Goal: Task Accomplishment & Management: Manage account settings

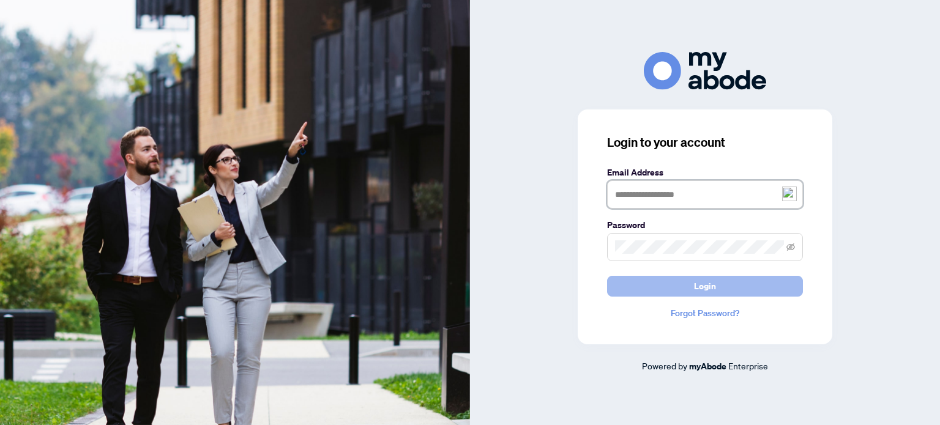
type input "**********"
click at [707, 291] on span "Login" at bounding box center [705, 287] width 22 height 20
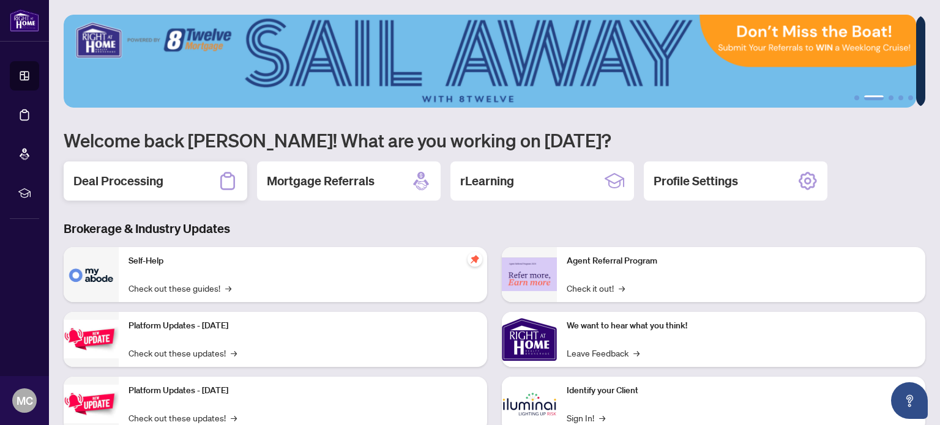
click at [113, 179] on h2 "Deal Processing" at bounding box center [118, 181] width 90 height 17
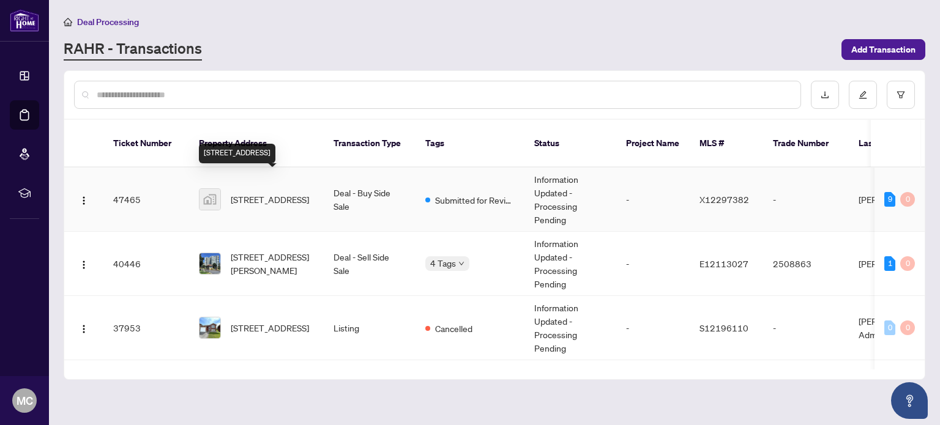
click at [251, 193] on span "[STREET_ADDRESS]" at bounding box center [270, 199] width 78 height 13
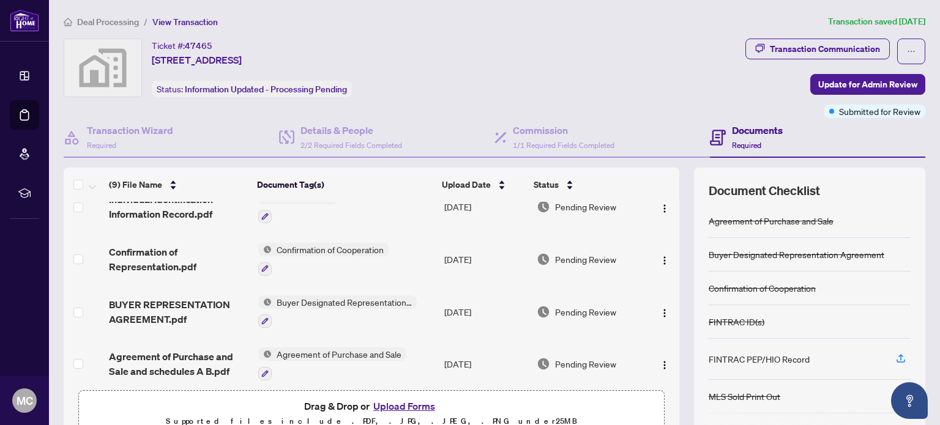
scroll to position [285, 0]
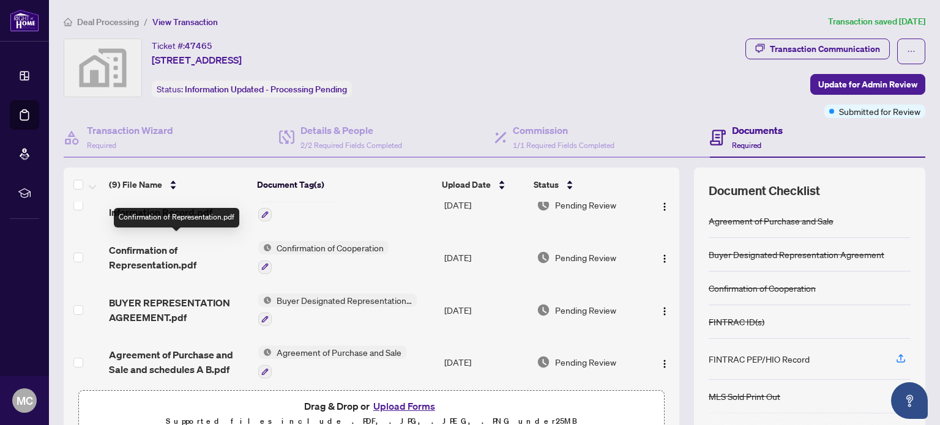
click at [154, 258] on span "Confirmation of Representation.pdf" at bounding box center [178, 257] width 139 height 29
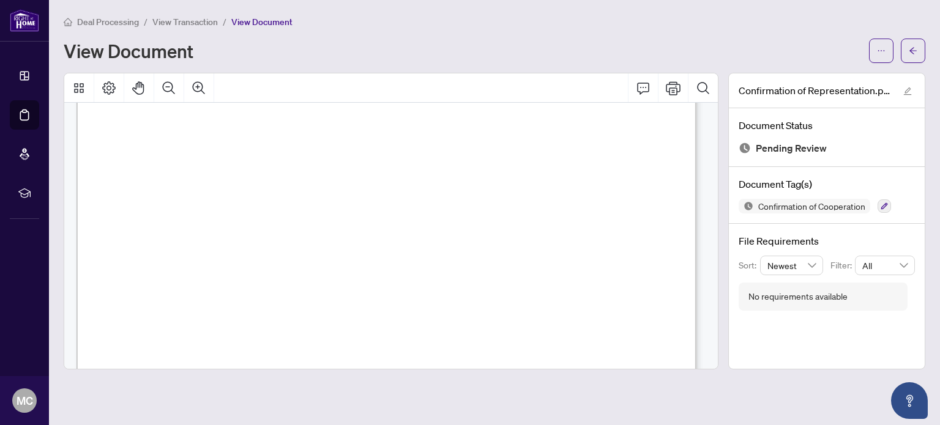
scroll to position [1084, 0]
click at [917, 51] on button "button" at bounding box center [913, 51] width 24 height 24
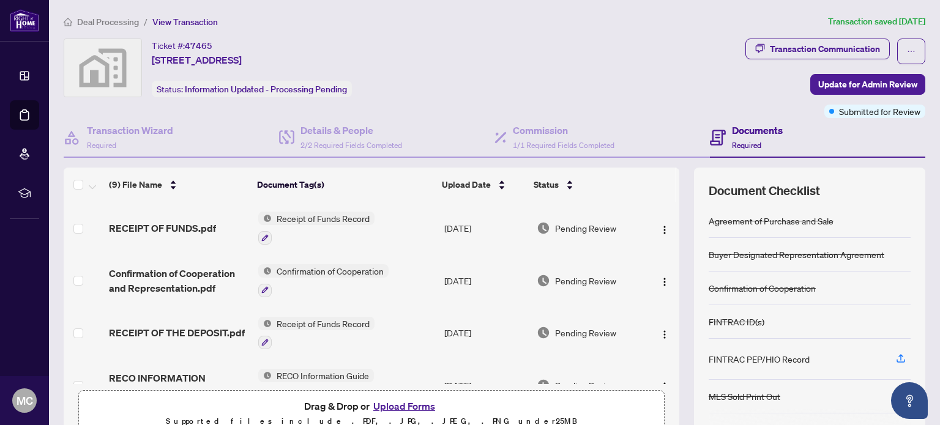
click at [325, 272] on span "Confirmation of Cooperation" at bounding box center [330, 270] width 117 height 13
click at [313, 272] on span "Confirmation of Cooperation" at bounding box center [330, 270] width 117 height 13
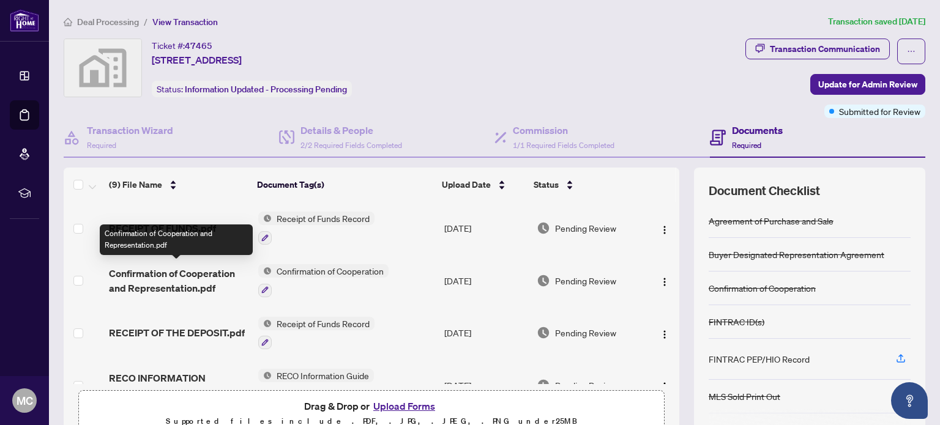
click at [125, 281] on span "Confirmation of Cooperation and Representation.pdf" at bounding box center [178, 280] width 139 height 29
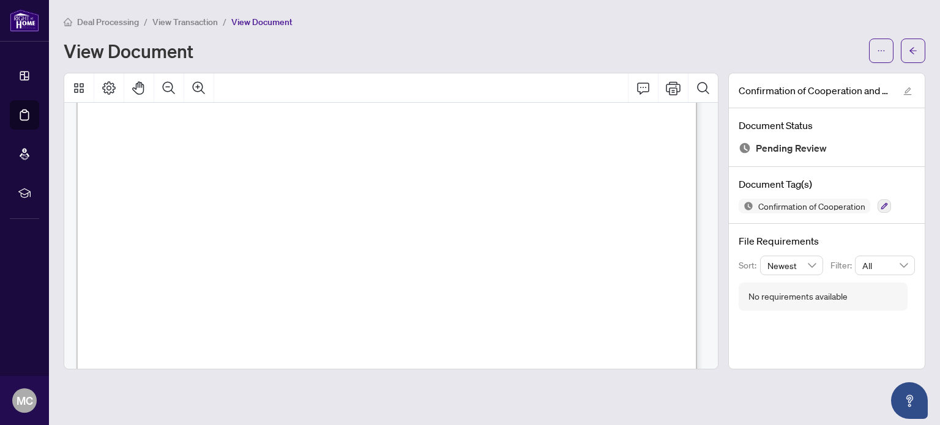
scroll to position [1383, 0]
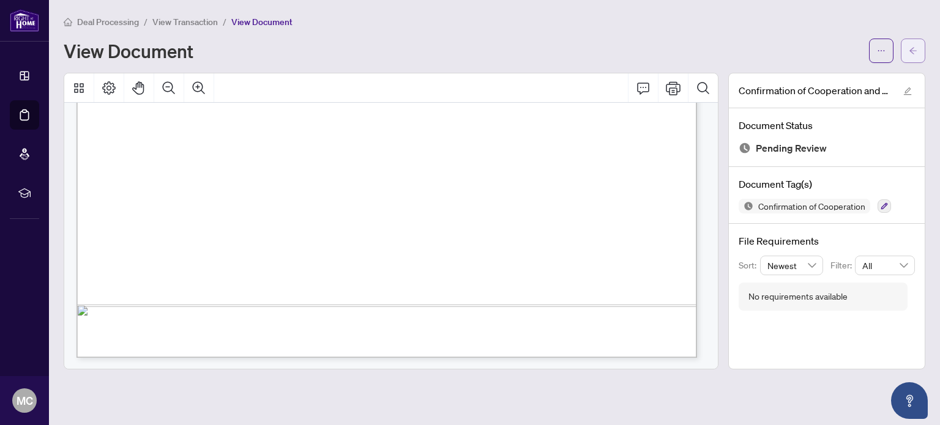
click at [915, 45] on span "button" at bounding box center [912, 51] width 9 height 20
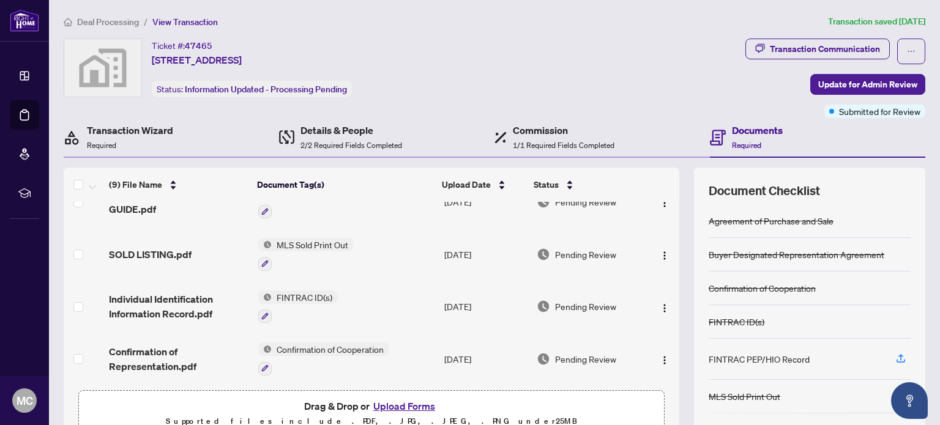
scroll to position [245, 0]
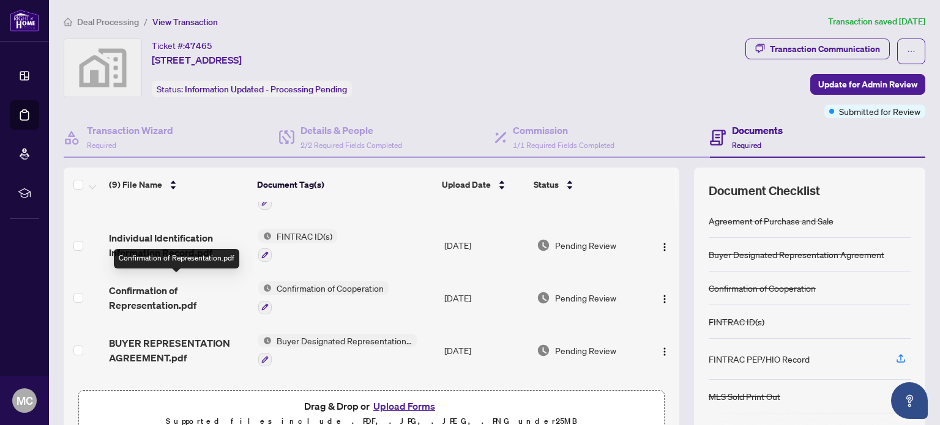
click at [147, 293] on span "Confirmation of Representation.pdf" at bounding box center [178, 297] width 139 height 29
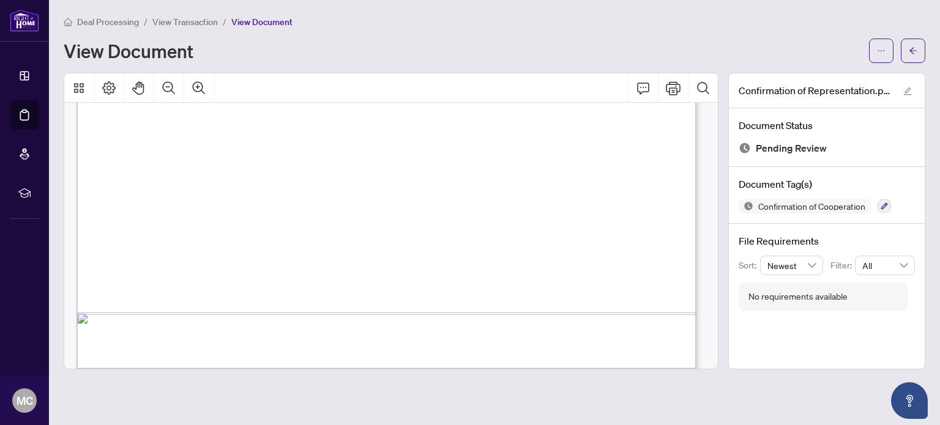
scroll to position [1390, 0]
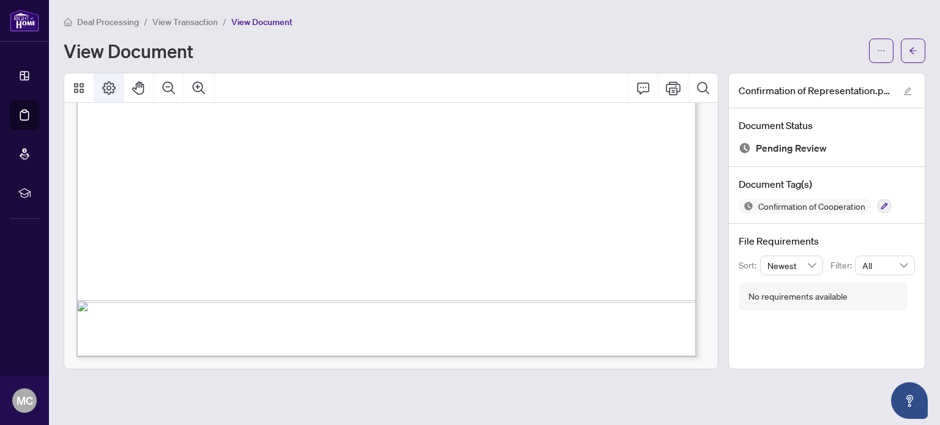
click at [113, 87] on icon "Page Layout" at bounding box center [109, 88] width 15 height 15
click at [882, 52] on icon "ellipsis" at bounding box center [881, 50] width 9 height 9
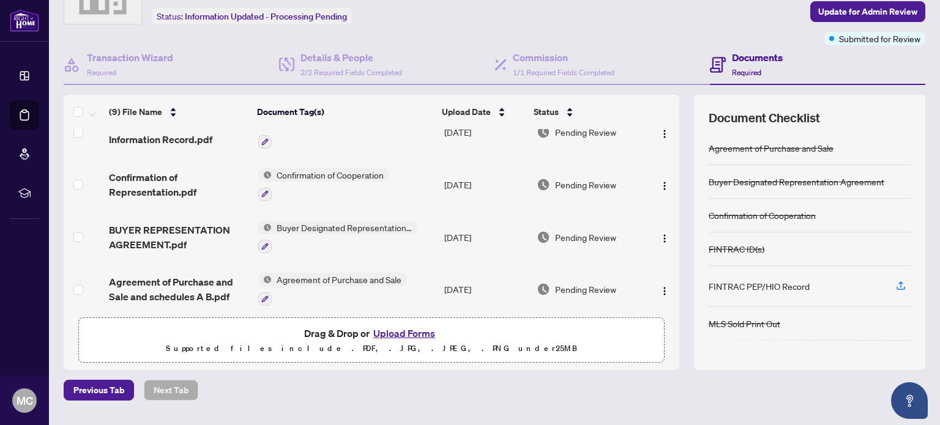
scroll to position [103, 0]
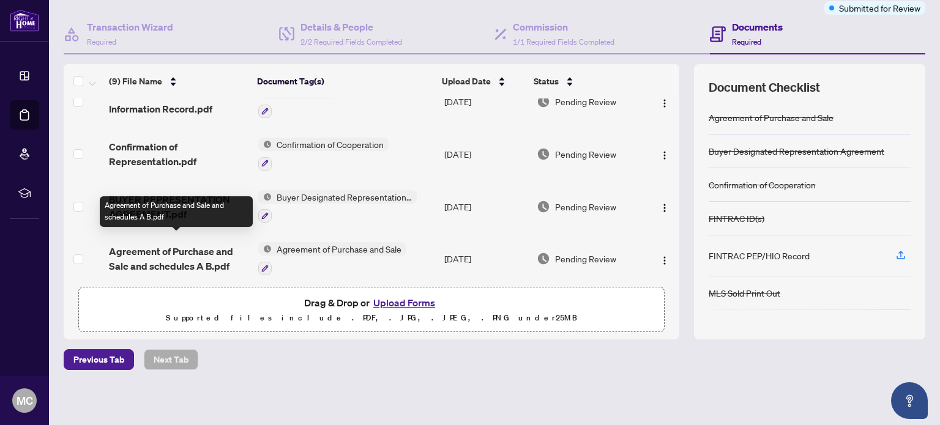
click at [187, 245] on span "Agreement of Purchase and Sale and schedules A B.pdf" at bounding box center [178, 258] width 139 height 29
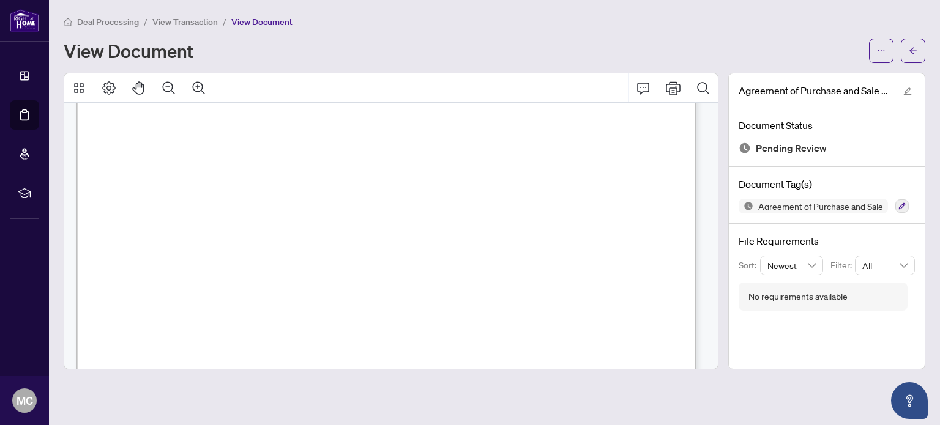
scroll to position [3746, 0]
